Goal: Use online tool/utility

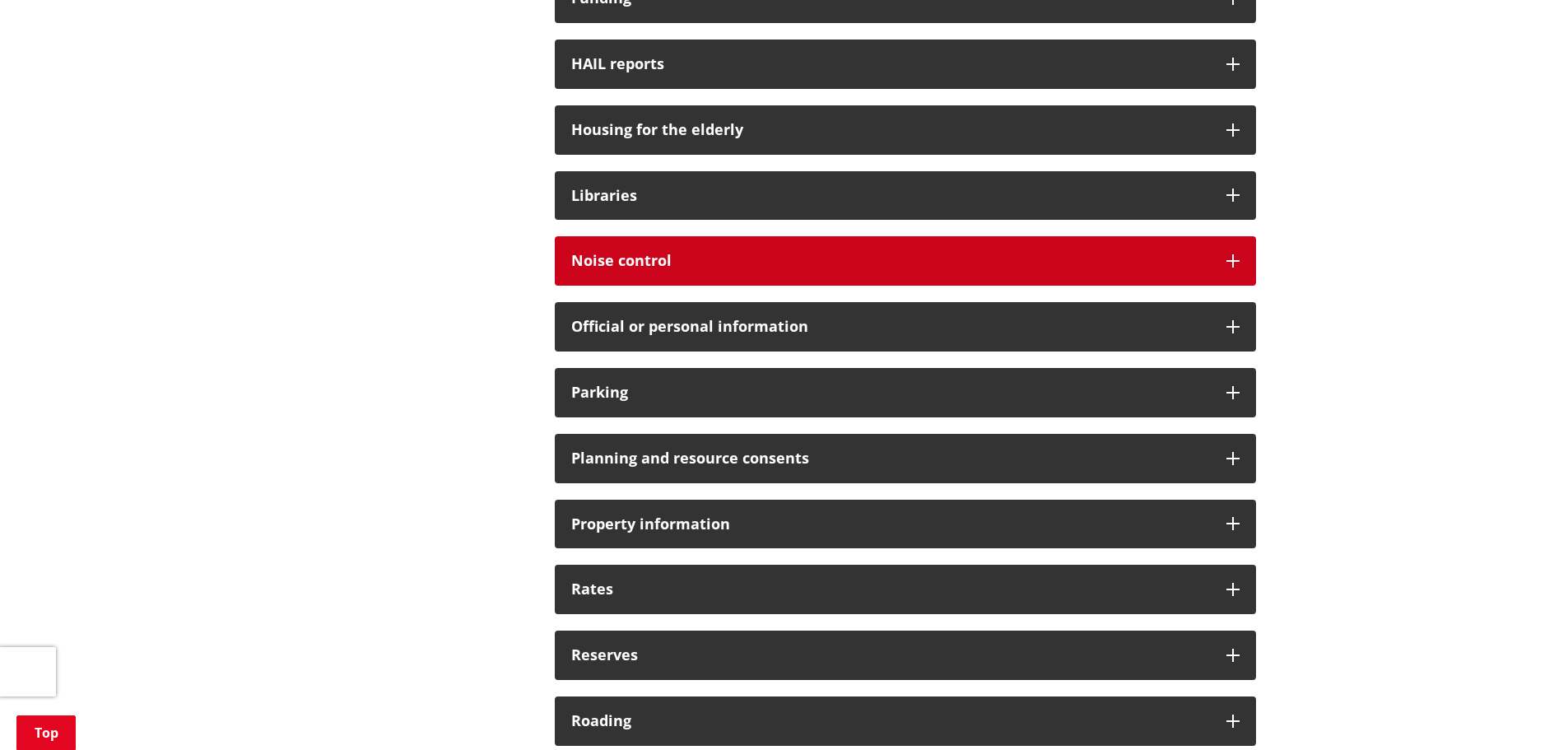
scroll to position [1318, 0]
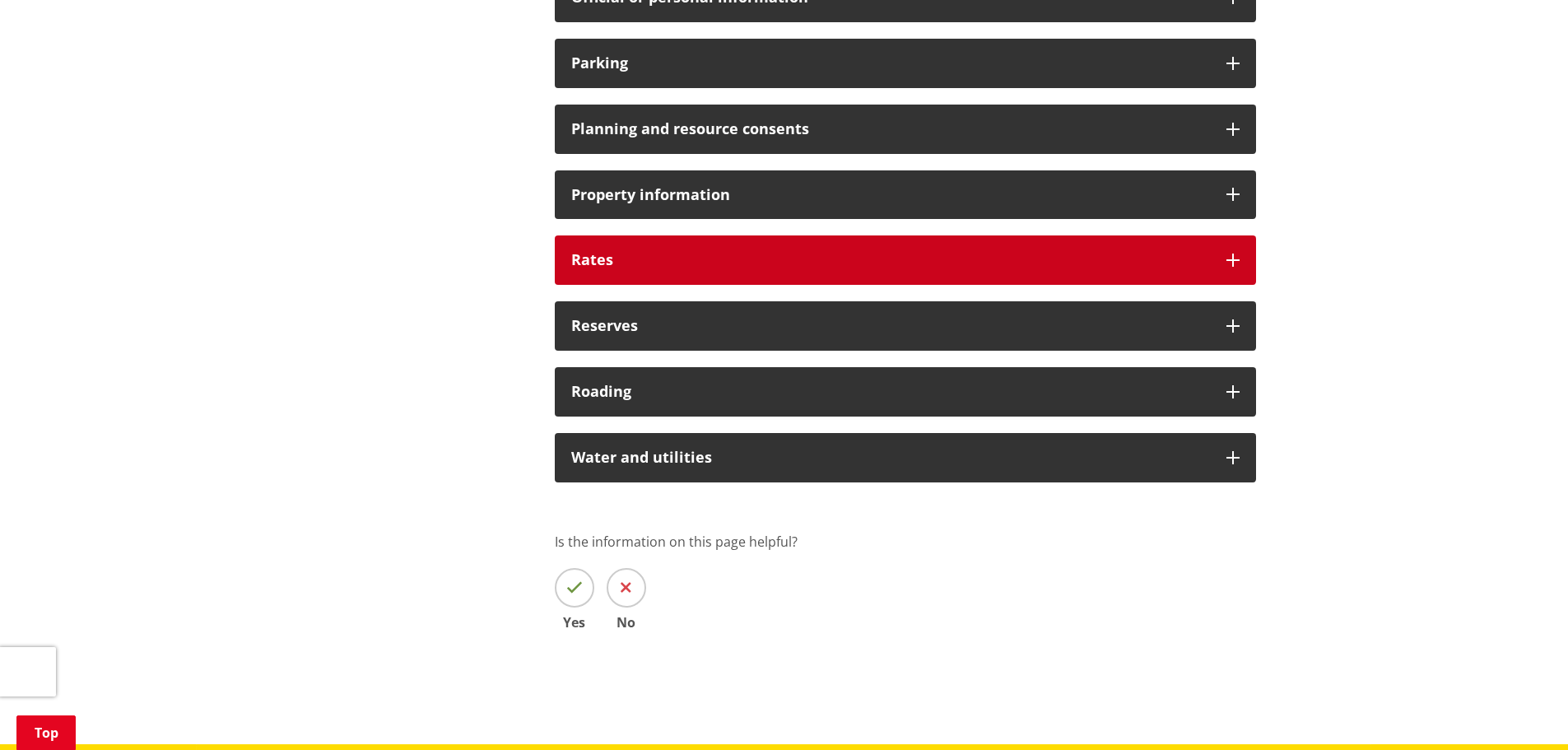
click at [782, 259] on h3 "Rates" at bounding box center [891, 261] width 639 height 17
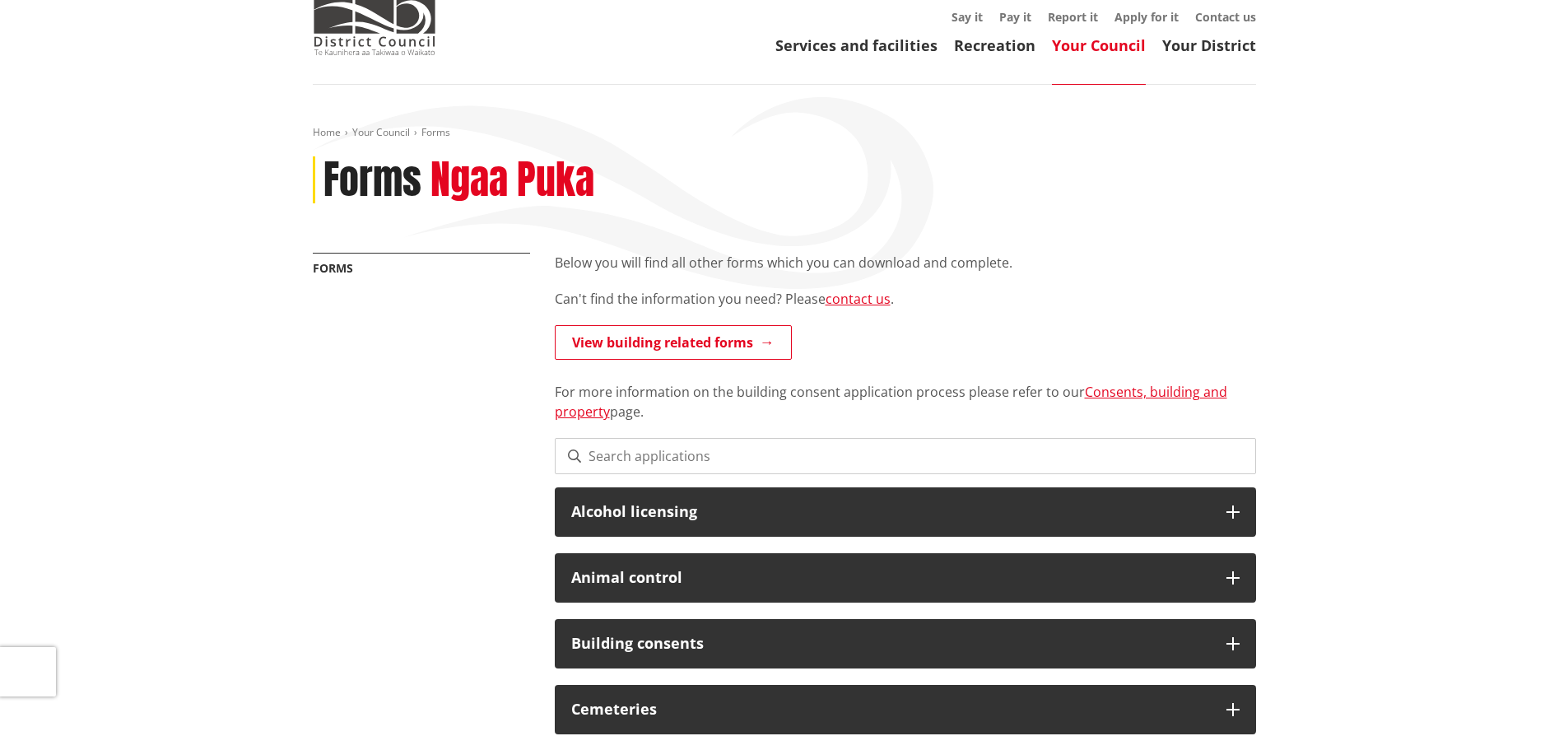
scroll to position [0, 0]
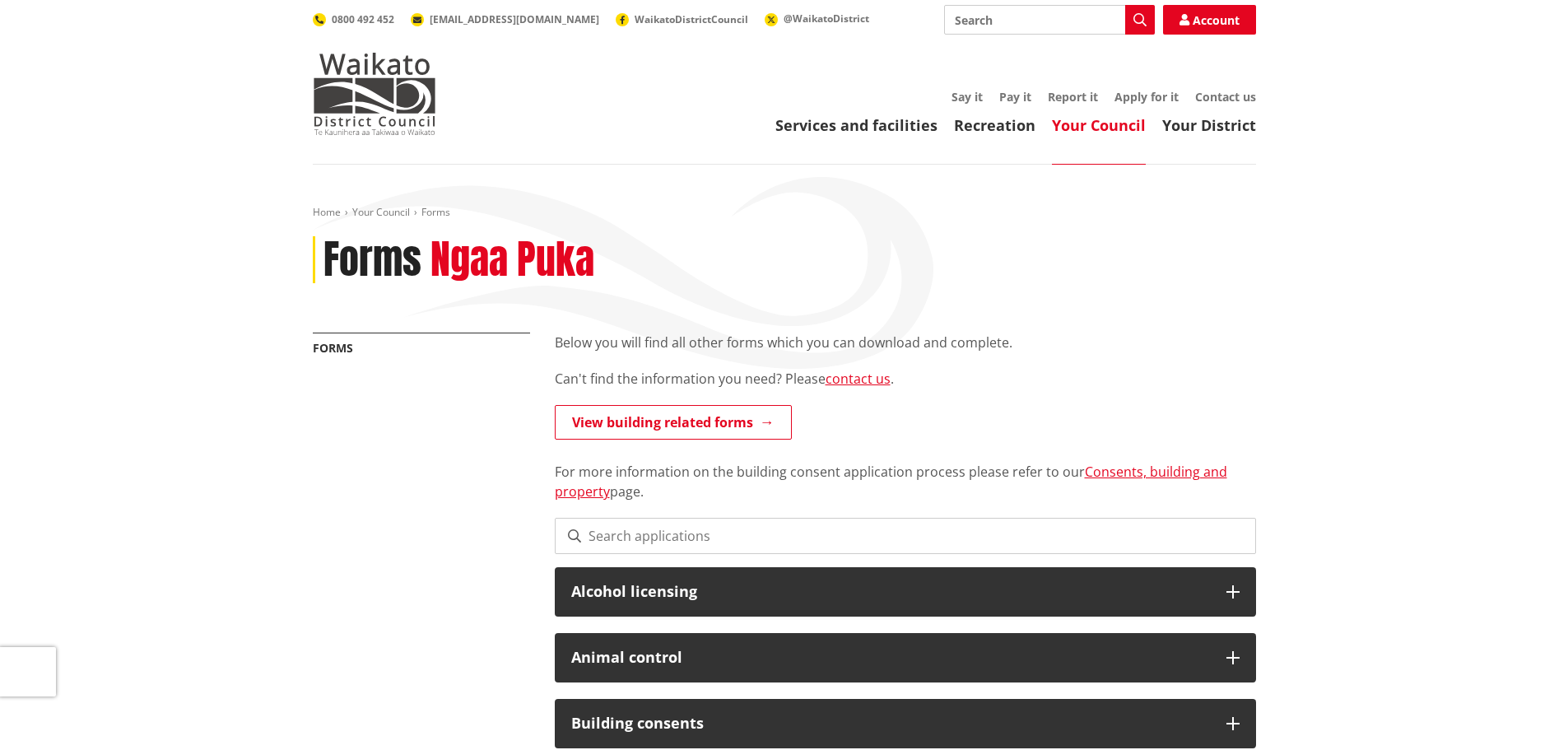
click at [1112, 20] on input "Search" at bounding box center [1050, 19] width 211 height 29
click at [1051, 53] on div "Direct debit calculator" at bounding box center [1050, 50] width 209 height 29
type input "Direct debit calculator"
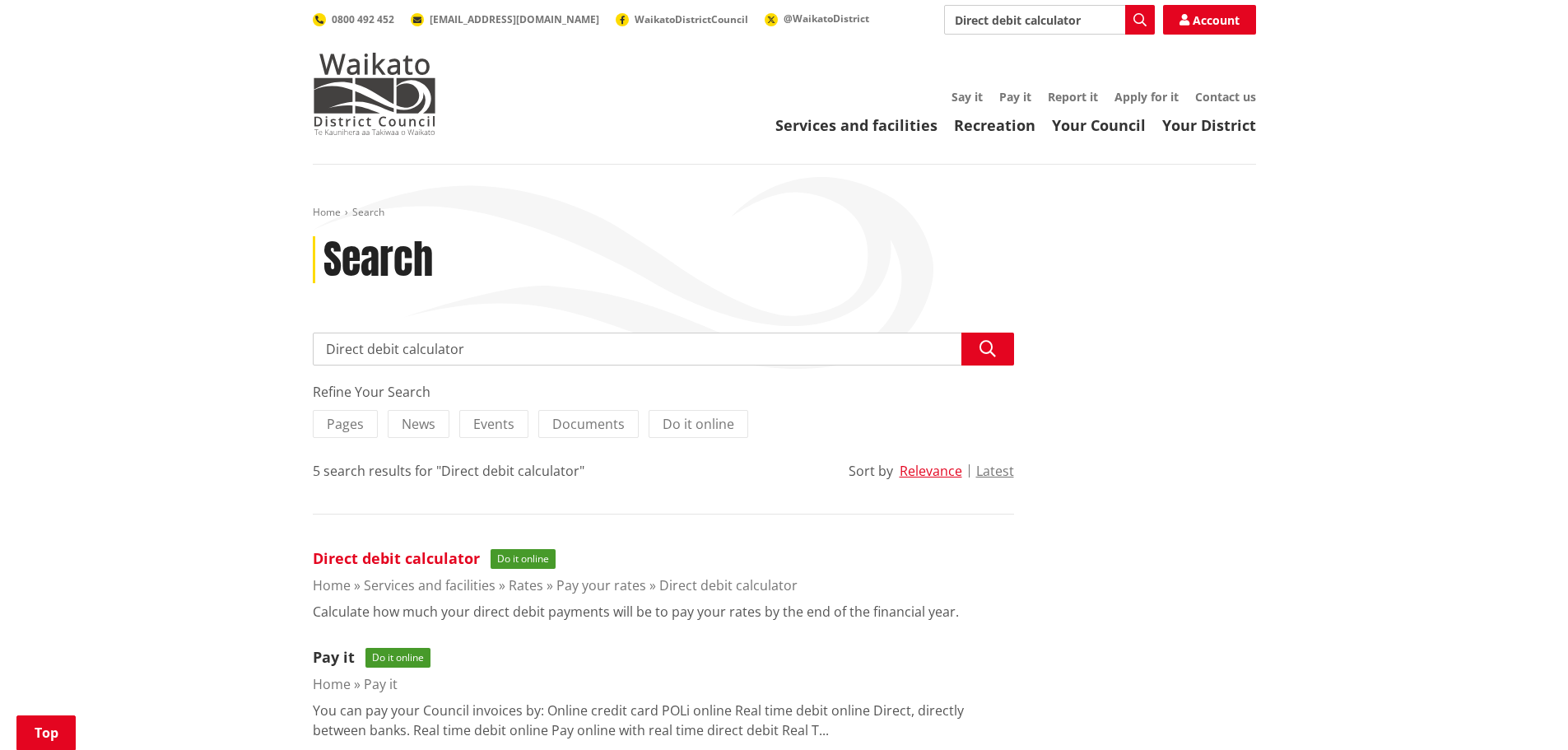
scroll to position [247, 0]
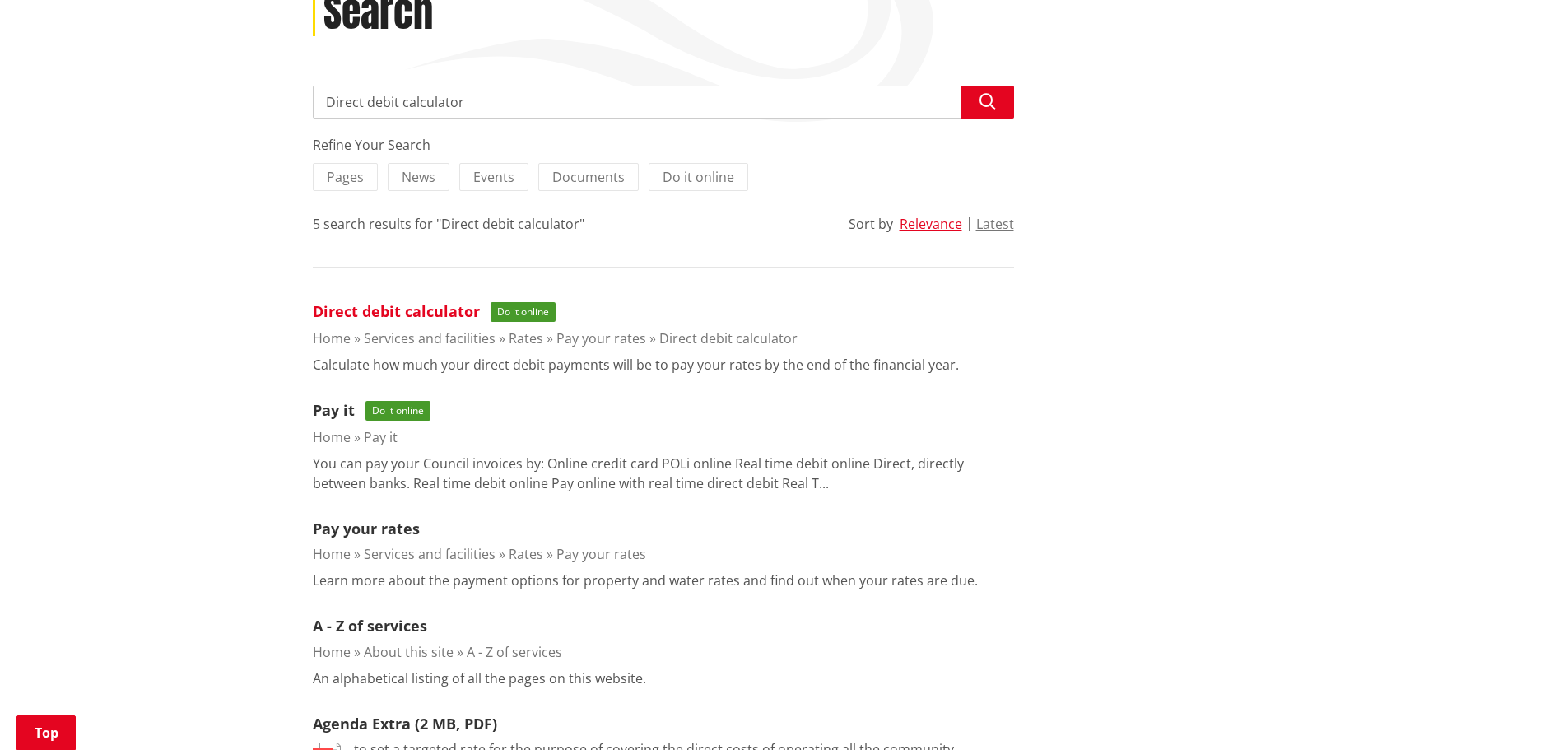
click at [422, 301] on link "Direct debit calculator" at bounding box center [396, 311] width 167 height 20
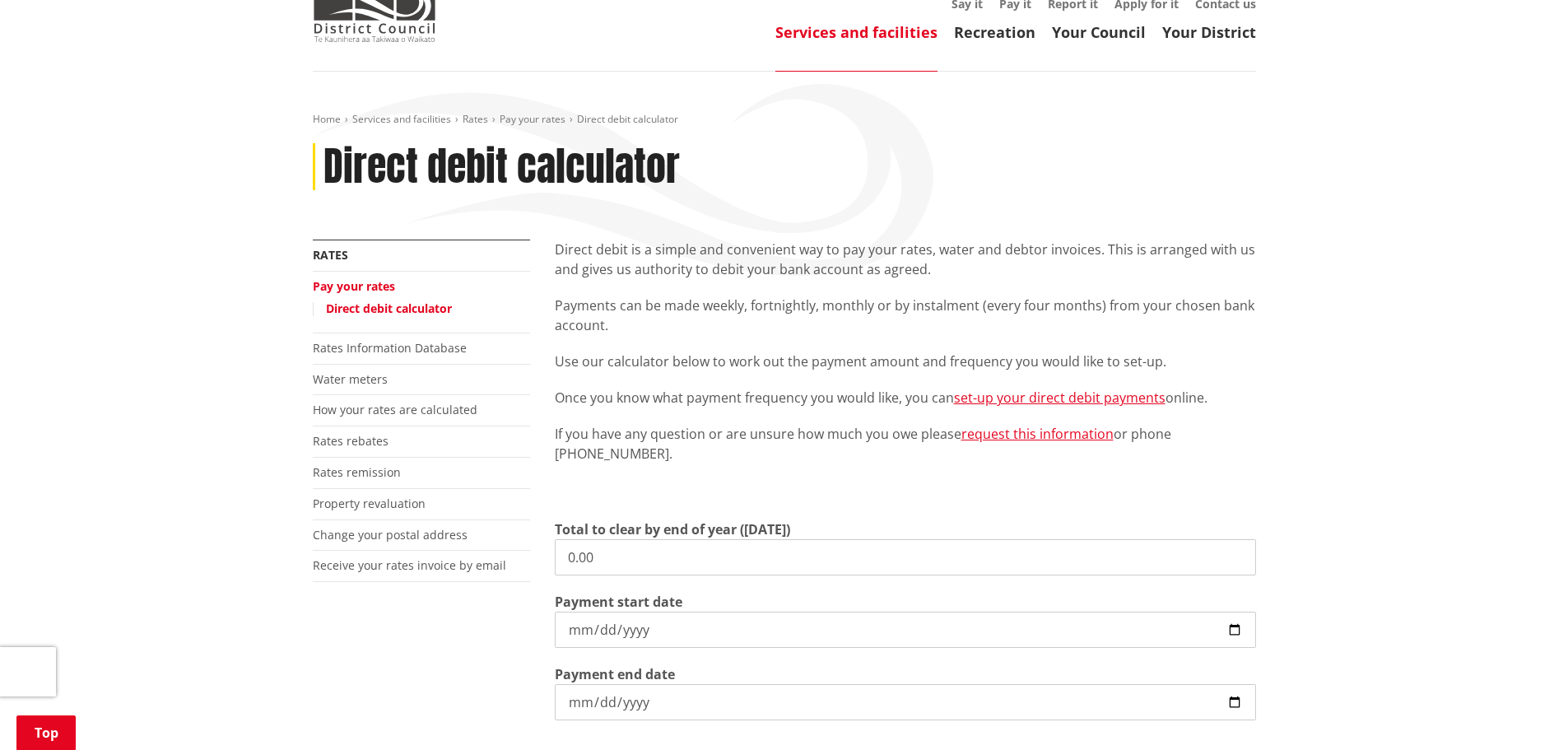
scroll to position [247, 0]
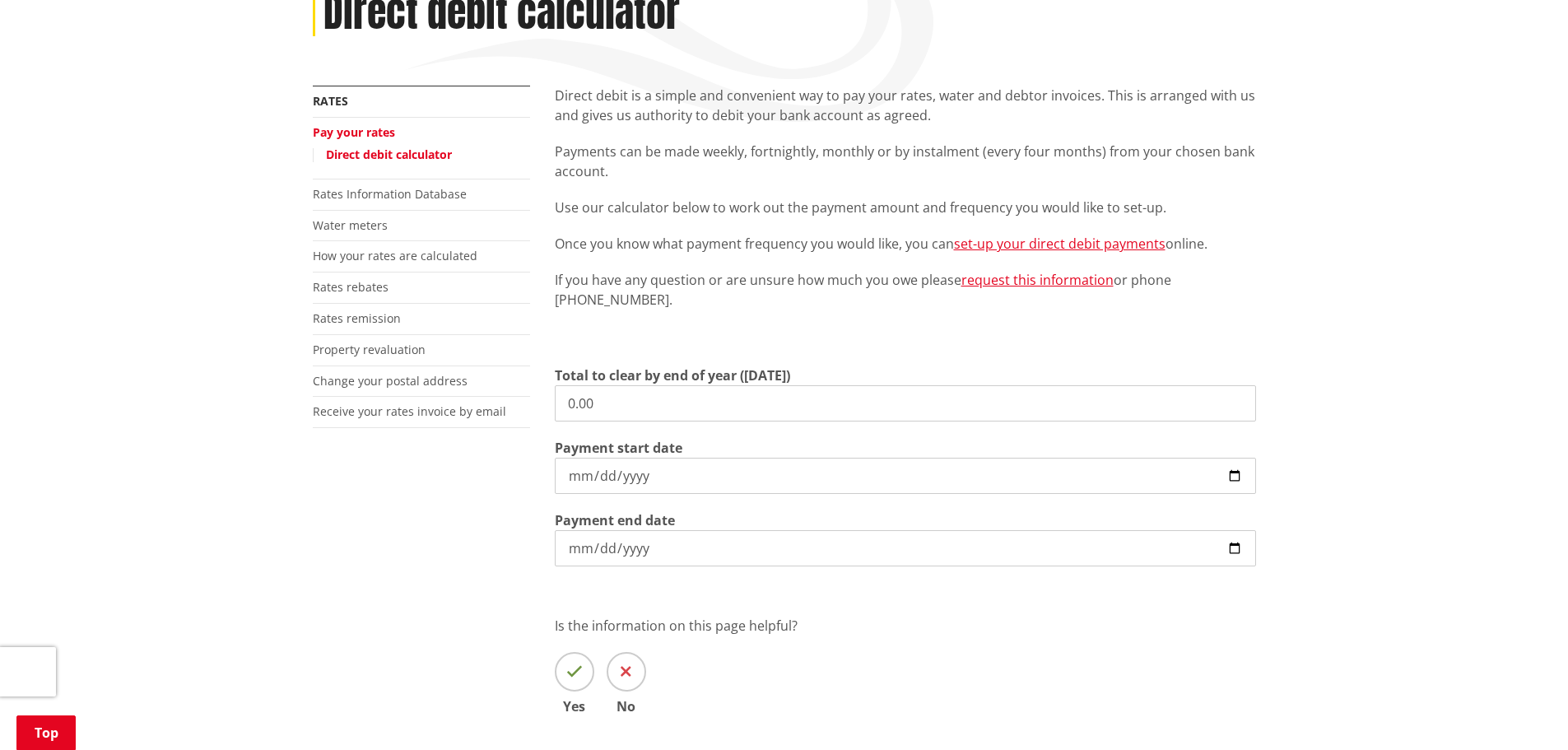
drag, startPoint x: 684, startPoint y: 396, endPoint x: 518, endPoint y: 386, distance: 166.3
click at [518, 386] on div "More from this section Rates Pay your rates Direct debit calculator Rates Infor…" at bounding box center [784, 423] width 968 height 677
type input "7"
click at [620, 400] on input "Total to clear by end of year (30 June)" at bounding box center [906, 403] width 701 height 36
type input "3,755.10"
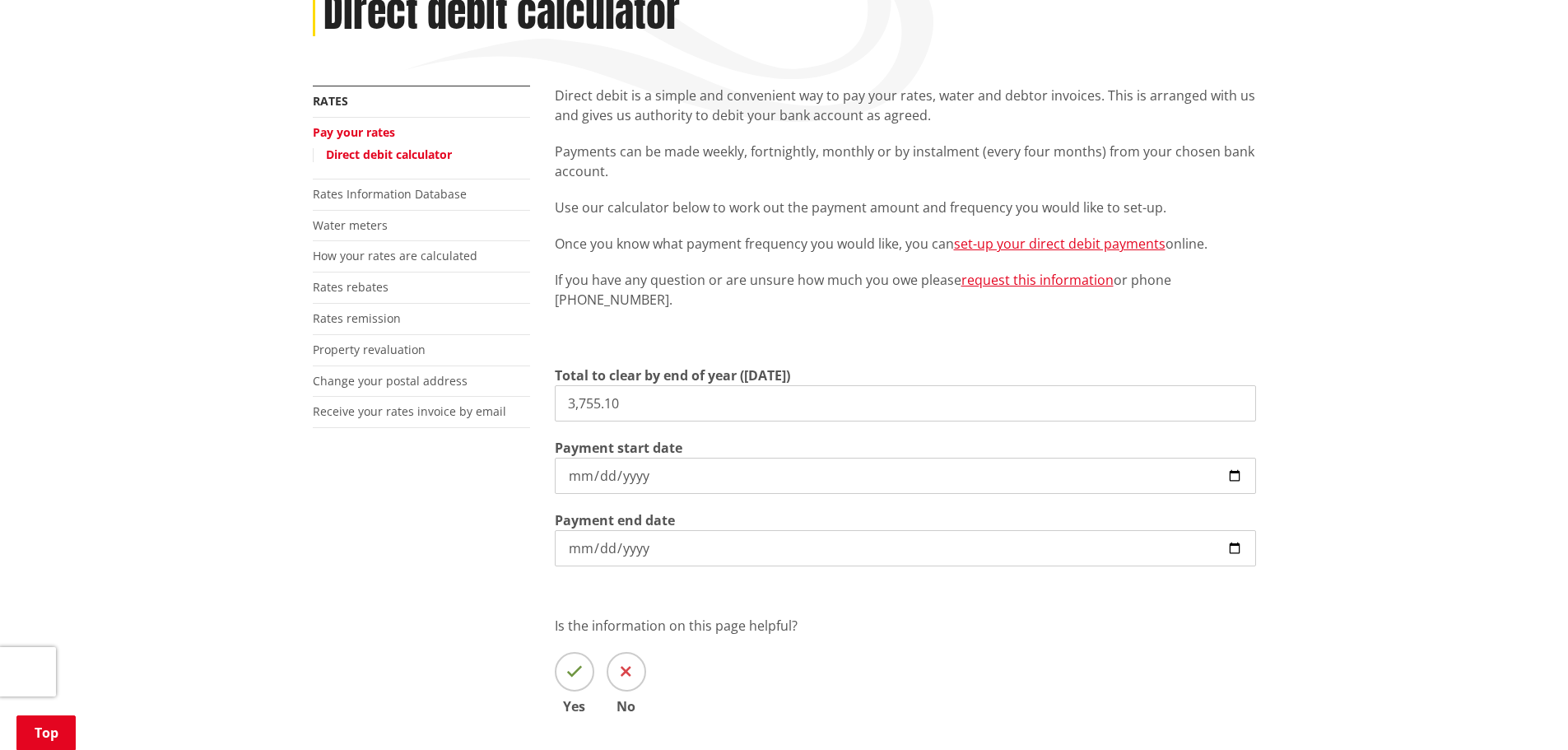
click at [659, 476] on input "2025-10-10" at bounding box center [906, 476] width 701 height 36
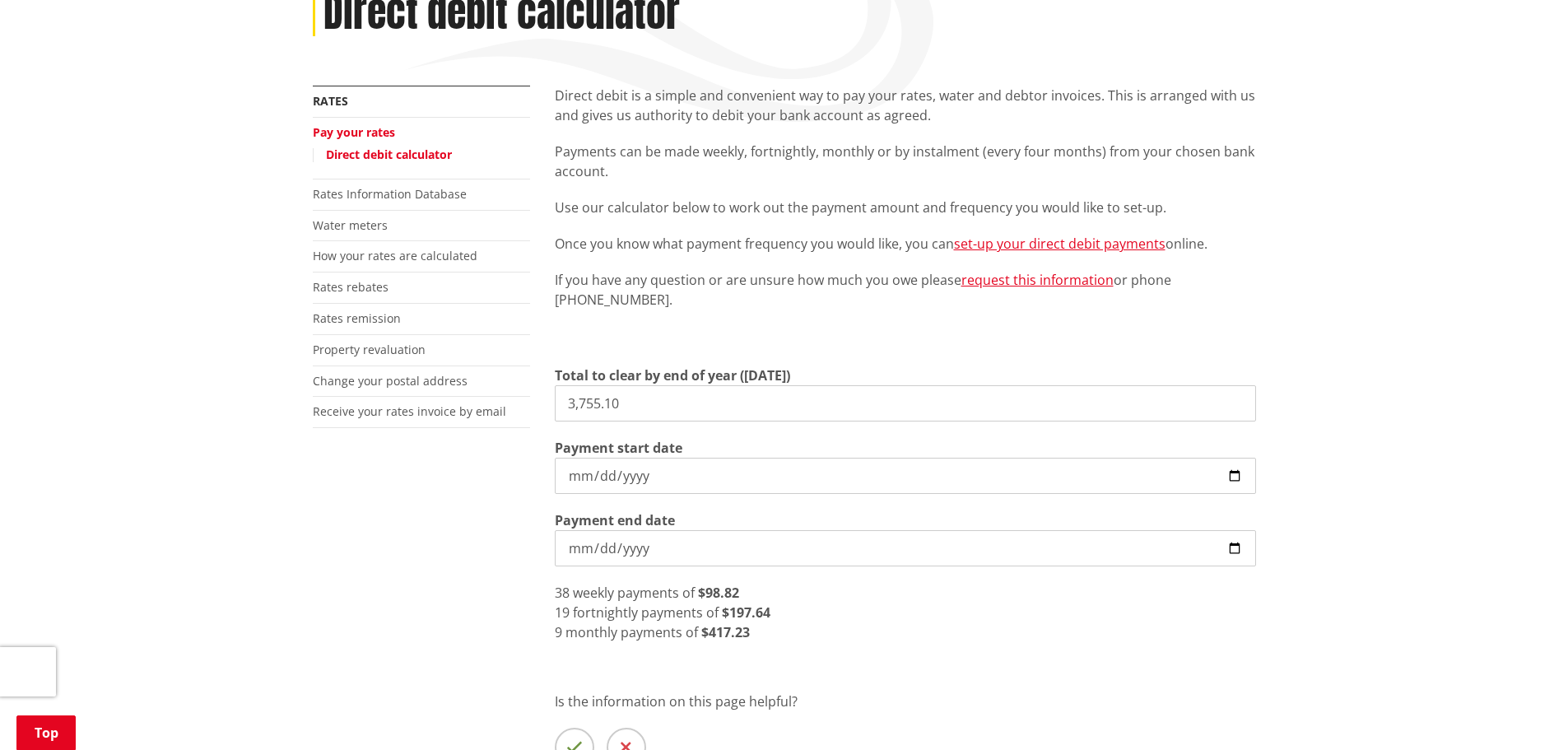
click at [1230, 476] on input "2025-10-10" at bounding box center [906, 476] width 701 height 36
type input "2025-10-15"
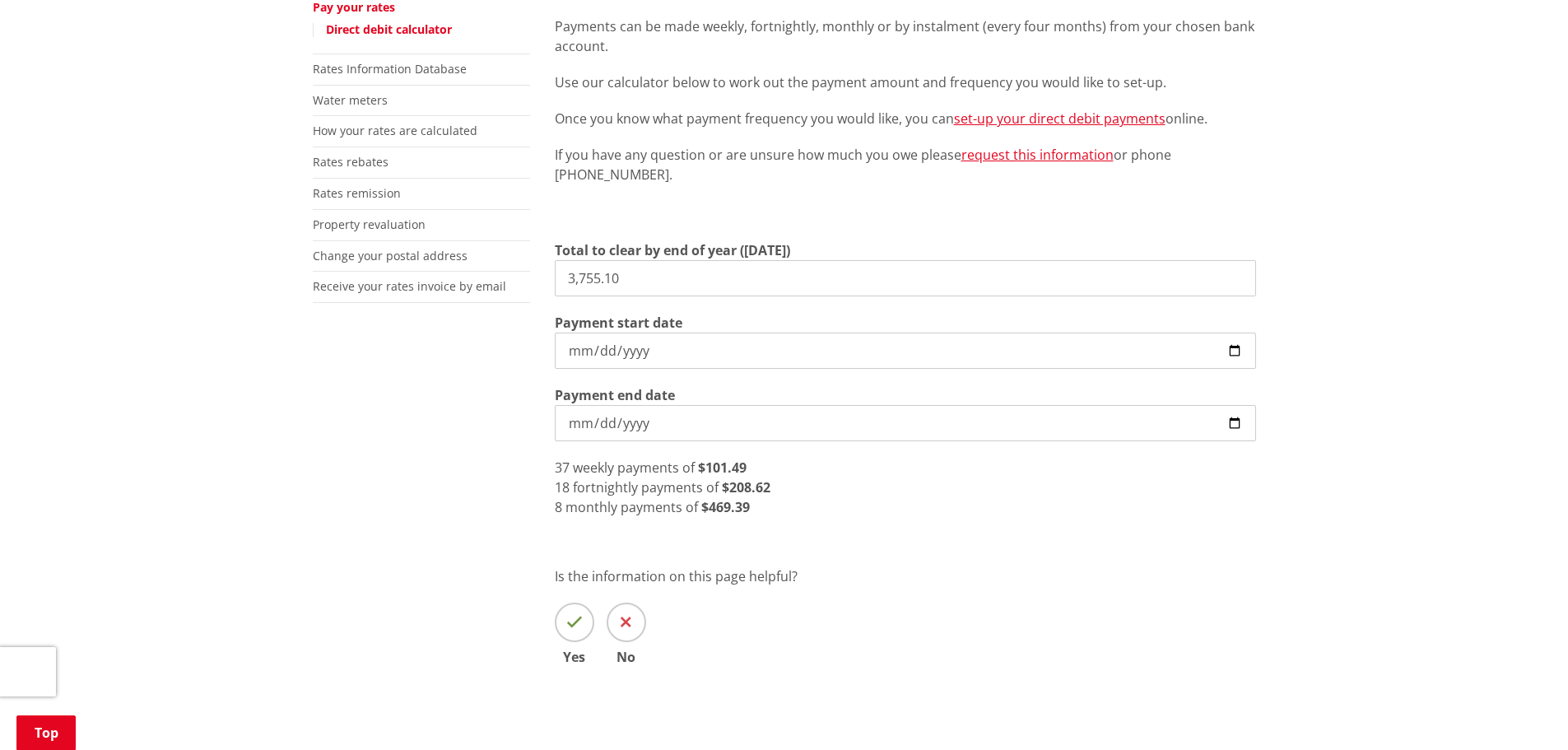
scroll to position [412, 0]
